Goal: Information Seeking & Learning: Learn about a topic

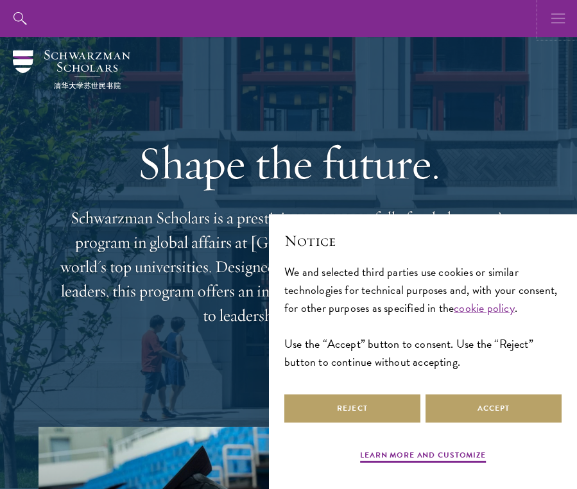
click at [559, 13] on icon "button" at bounding box center [558, 18] width 14 height 37
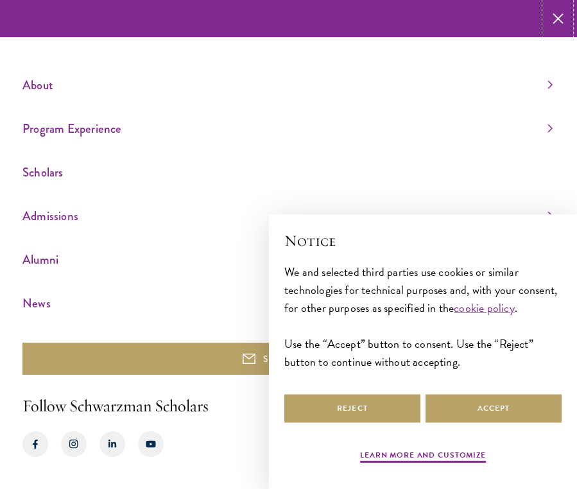
click at [559, 12] on icon "button" at bounding box center [557, 18] width 11 height 37
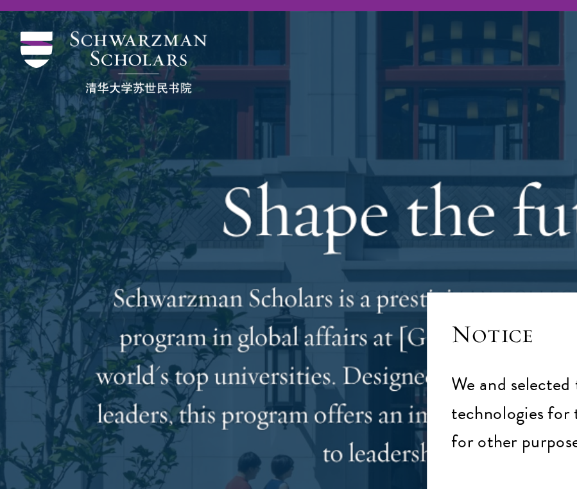
click at [67, 47] on div "Shape the future. Schwarzman Scholars is a prestigious one-year, fully funded m…" at bounding box center [288, 231] width 500 height 389
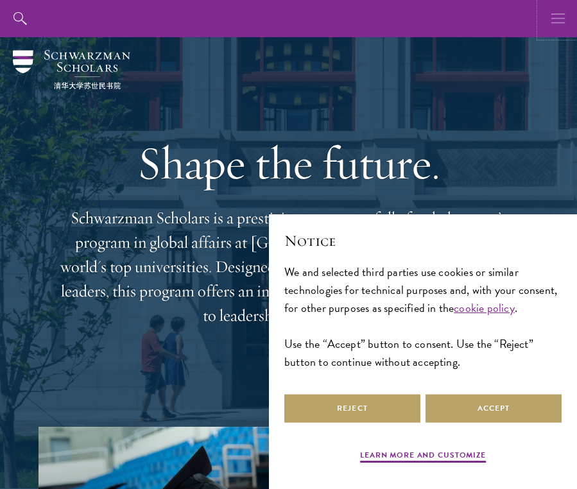
click at [548, 4] on button "button" at bounding box center [557, 18] width 37 height 37
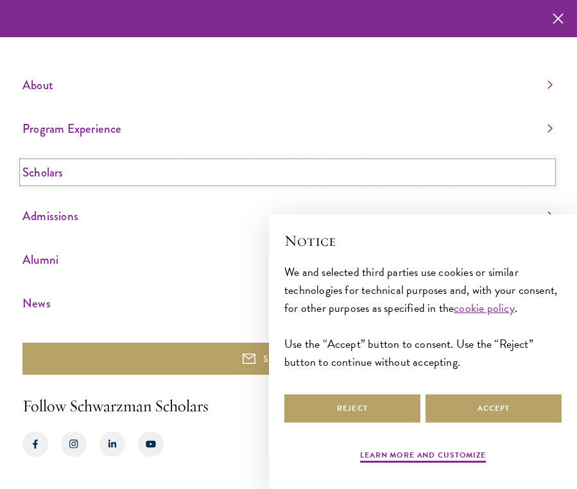
click at [60, 174] on link "Scholars" at bounding box center [287, 172] width 530 height 21
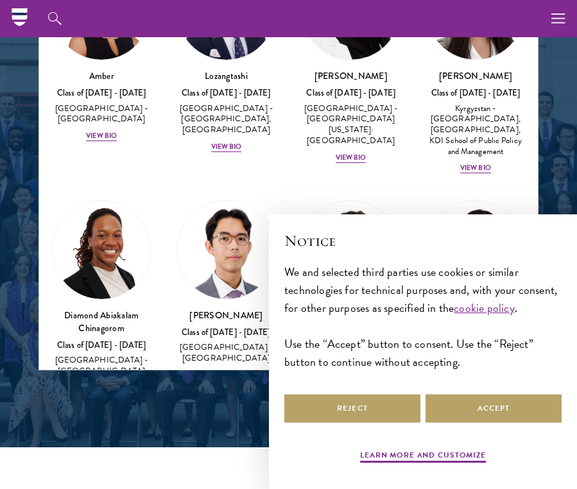
scroll to position [106, 0]
